Goal: Task Accomplishment & Management: Manage account settings

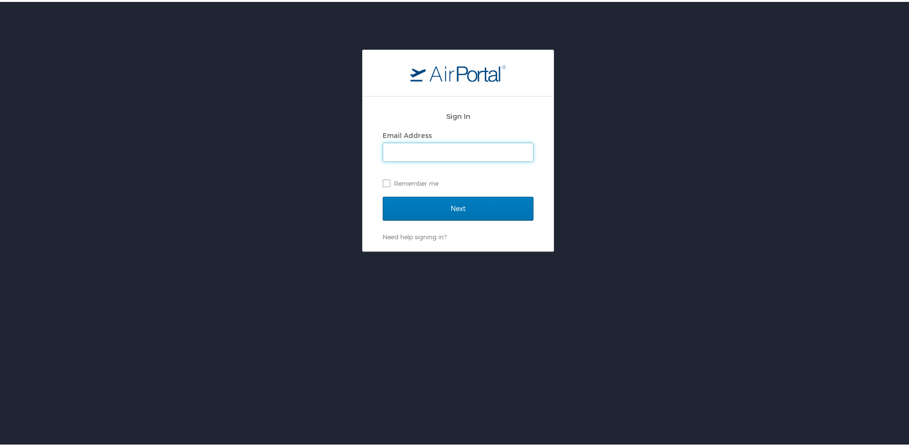
type input "[EMAIL_ADDRESS][DOMAIN_NAME]"
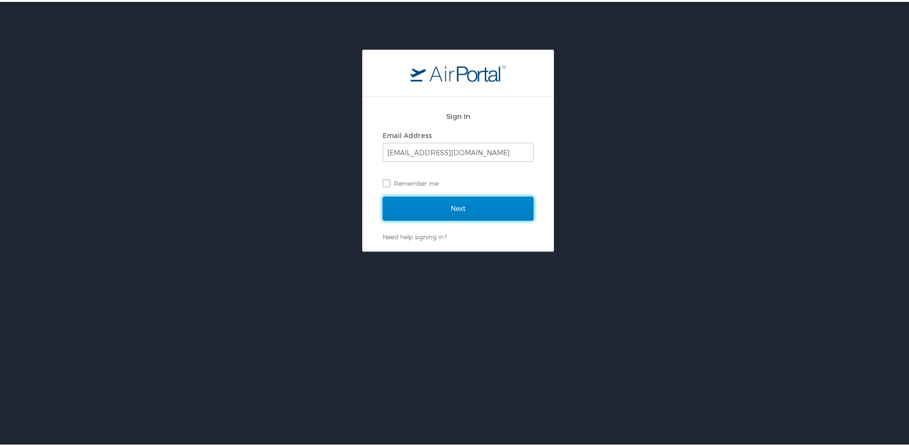
click at [446, 212] on input "Next" at bounding box center [458, 207] width 151 height 24
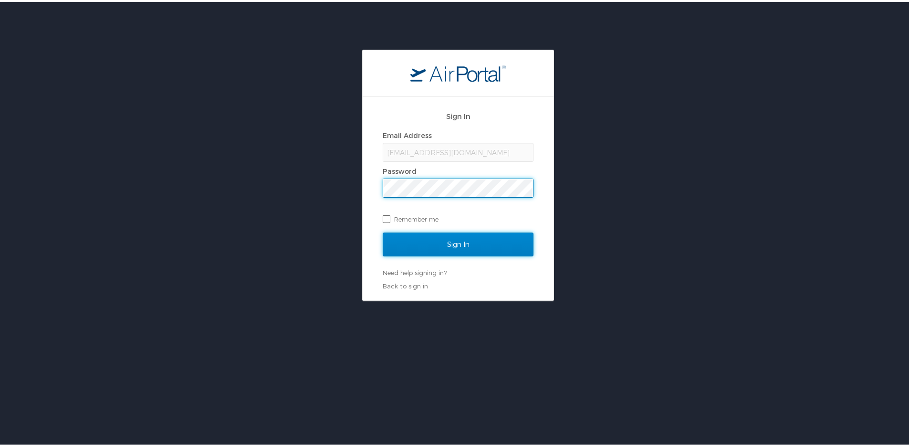
click at [446, 239] on input "Sign In" at bounding box center [458, 242] width 151 height 24
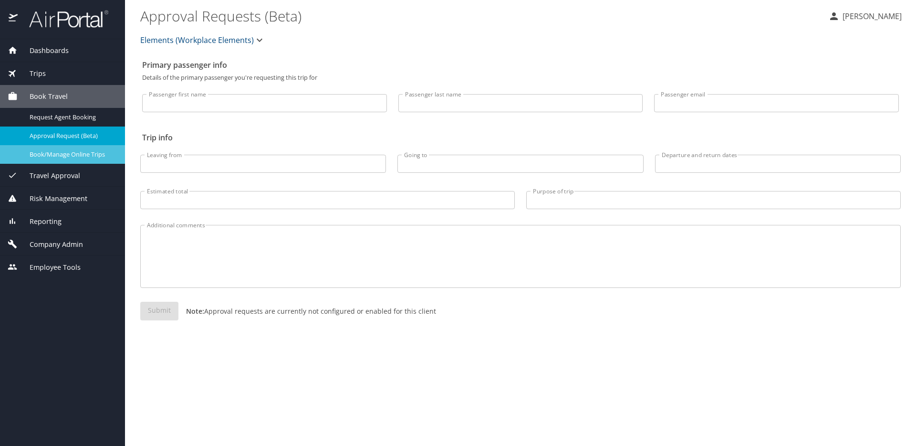
click at [75, 156] on span "Book/Manage Online Trips" at bounding box center [72, 154] width 84 height 9
click at [56, 17] on img at bounding box center [64, 19] width 90 height 19
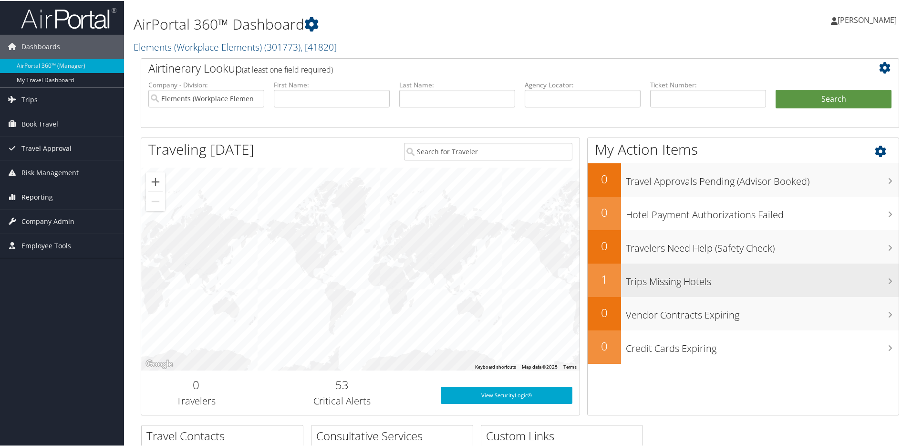
click at [775, 276] on h3 "Trips Missing Hotels" at bounding box center [762, 278] width 273 height 18
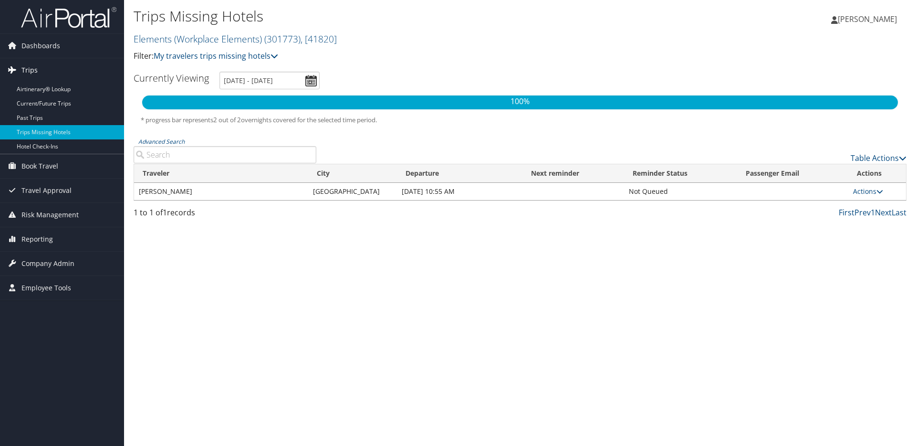
click at [18, 64] on icon at bounding box center [12, 69] width 14 height 14
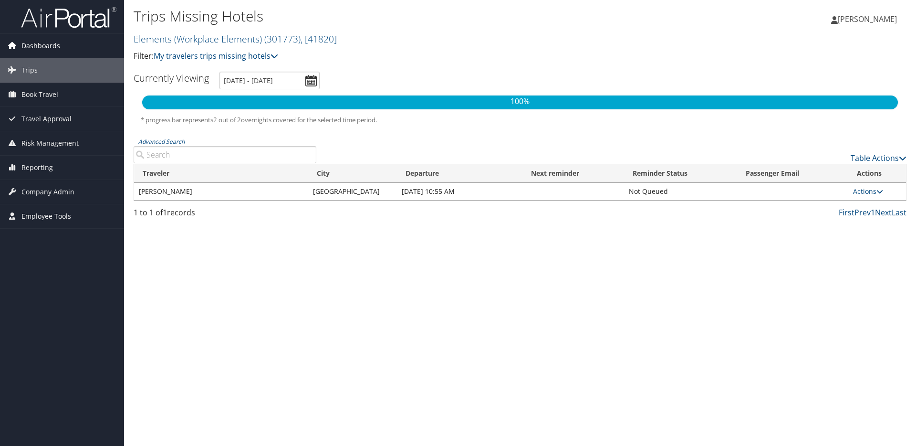
click at [25, 48] on span "Dashboards" at bounding box center [40, 46] width 39 height 24
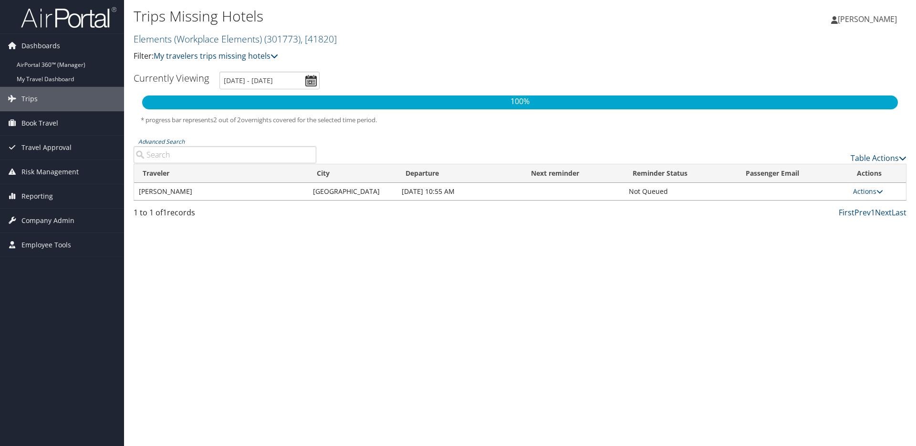
click at [47, 9] on img at bounding box center [68, 17] width 95 height 22
